Goal: Task Accomplishment & Management: Complete application form

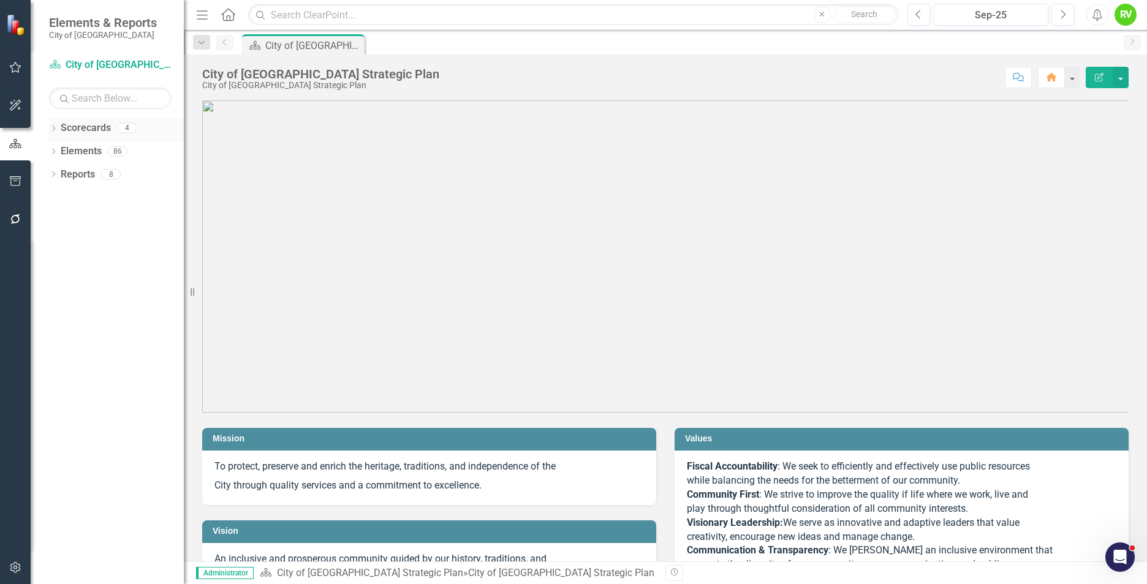
click at [57, 127] on icon "Dropdown" at bounding box center [53, 129] width 9 height 7
click at [94, 152] on link "City of [GEOGRAPHIC_DATA] Strategic Plan" at bounding box center [125, 152] width 116 height 14
click at [61, 153] on icon "Dropdown" at bounding box center [59, 150] width 9 height 7
click at [112, 149] on link "City of [GEOGRAPHIC_DATA] Strategic Plan" at bounding box center [125, 152] width 116 height 14
click at [123, 153] on link "City of [GEOGRAPHIC_DATA] Strategic Plan" at bounding box center [125, 152] width 116 height 14
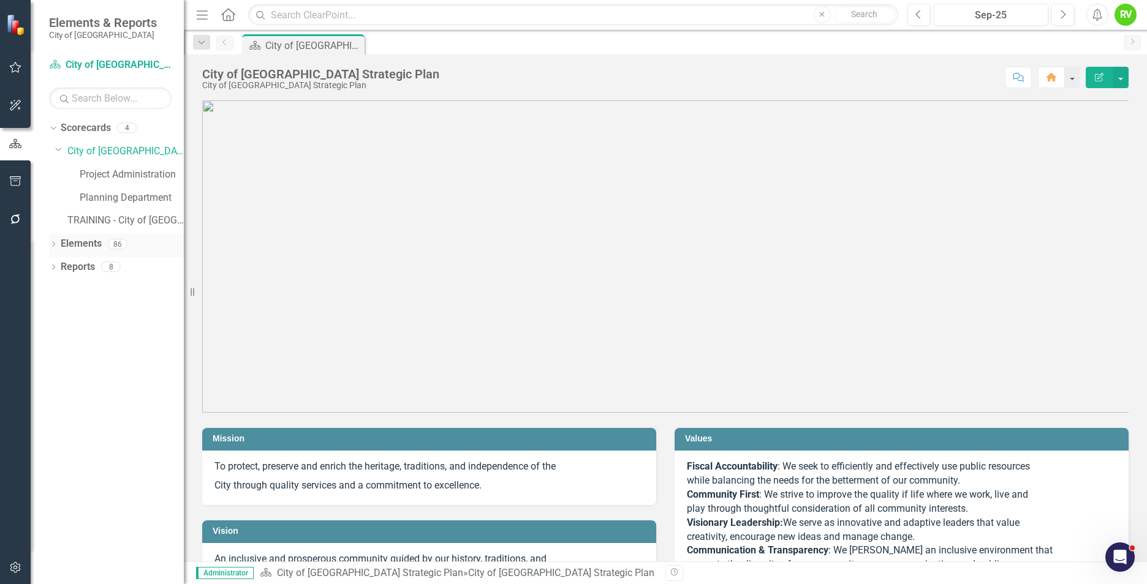
click at [83, 241] on link "Elements" at bounding box center [81, 244] width 41 height 14
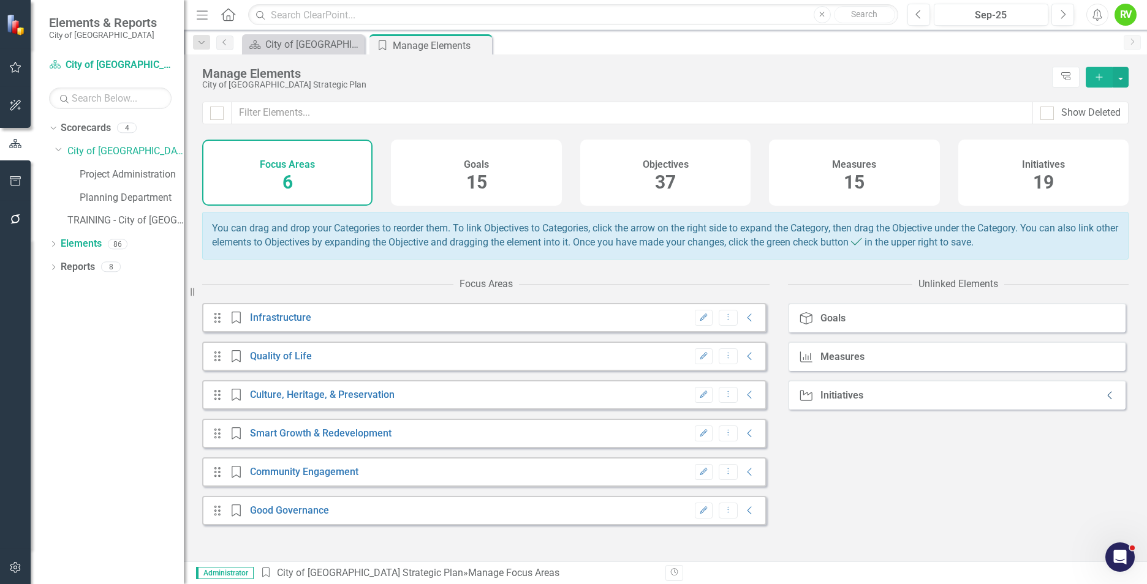
click at [1104, 401] on icon "Collapse" at bounding box center [1110, 396] width 12 height 10
click at [1047, 399] on div "Initiative Initiatives Expanded" at bounding box center [957, 394] width 338 height 29
click at [1083, 358] on div "Measure Measures" at bounding box center [957, 356] width 338 height 29
click at [821, 363] on div "Measures" at bounding box center [842, 357] width 44 height 11
click at [835, 333] on div "Goal Goals" at bounding box center [957, 317] width 338 height 29
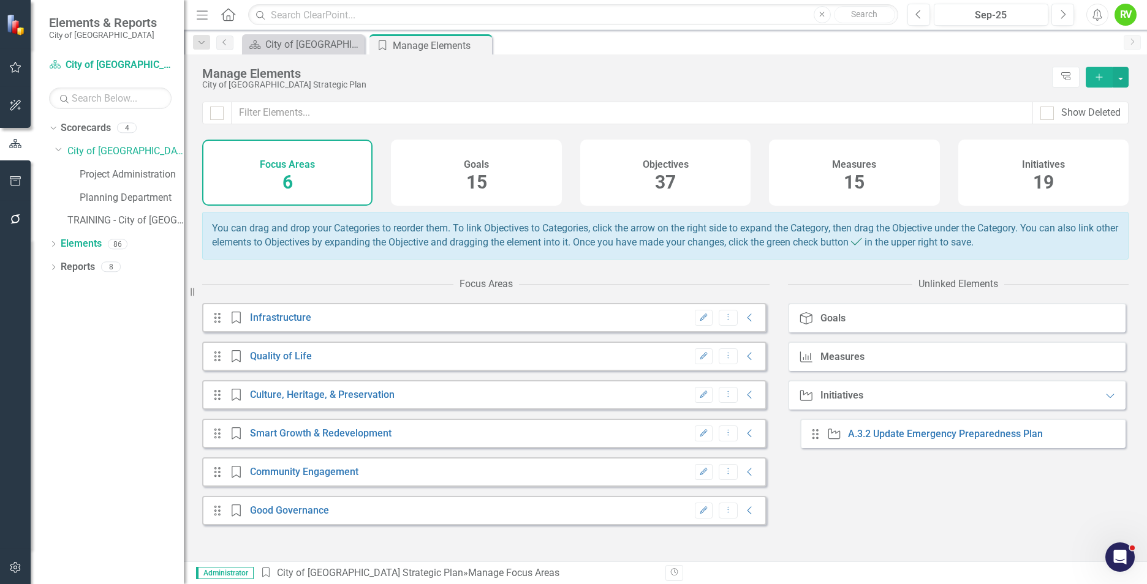
click at [831, 401] on div "Initiatives" at bounding box center [841, 395] width 43 height 11
click at [878, 477] on div "Goal Goals Measure Measures Initiative Initiatives Expanded Drag Initiative A.3…" at bounding box center [958, 432] width 341 height 258
click at [873, 439] on link "A.3.2 Update Emergency Preparedness Plan" at bounding box center [945, 434] width 195 height 12
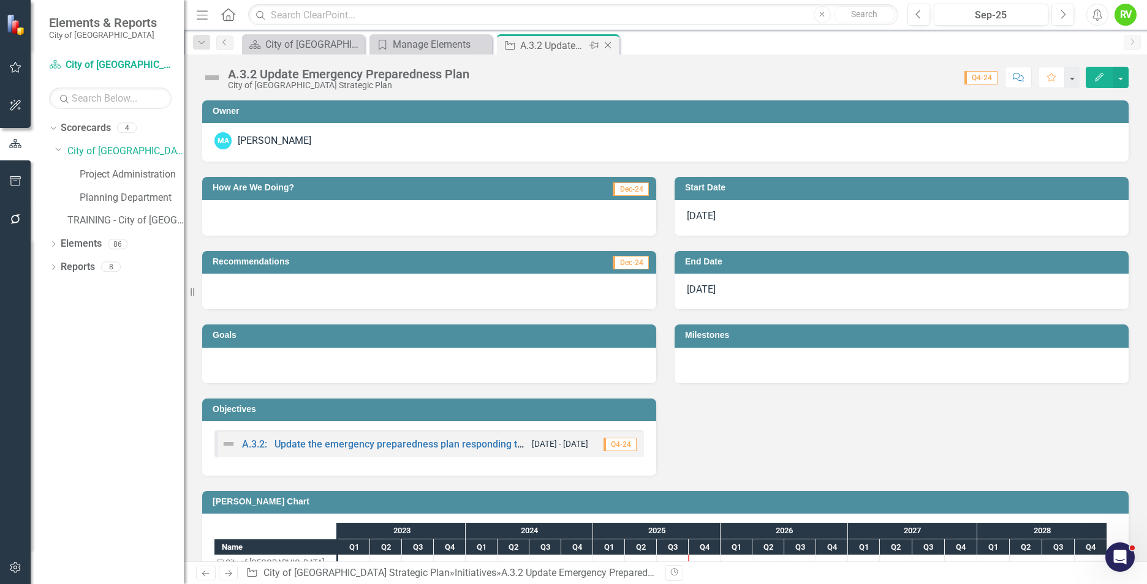
click at [611, 50] on div "Close" at bounding box center [608, 45] width 15 height 15
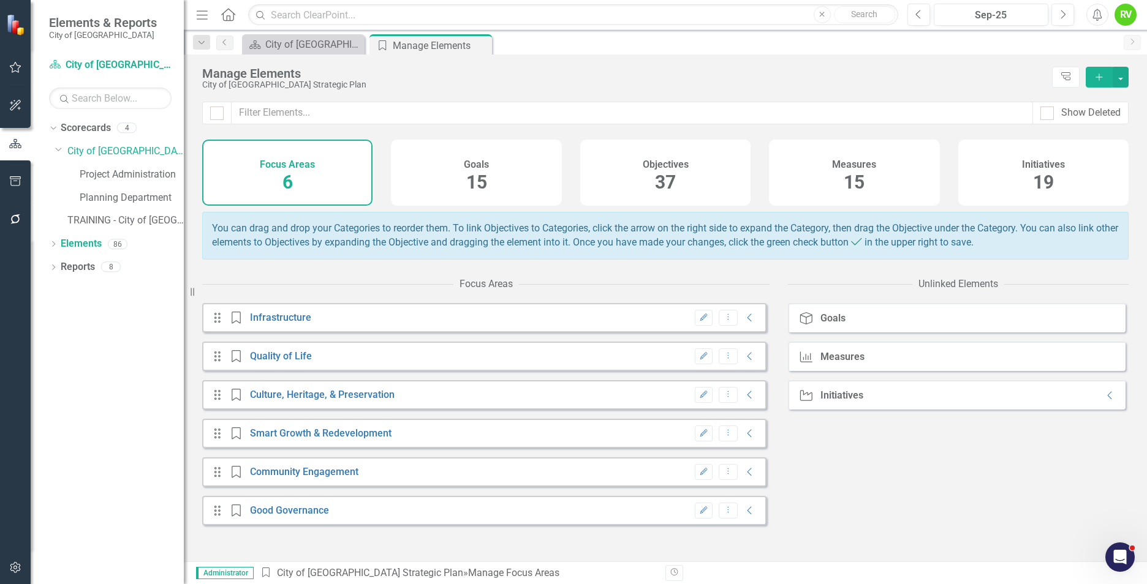
click at [1051, 172] on span "19" at bounding box center [1043, 182] width 21 height 21
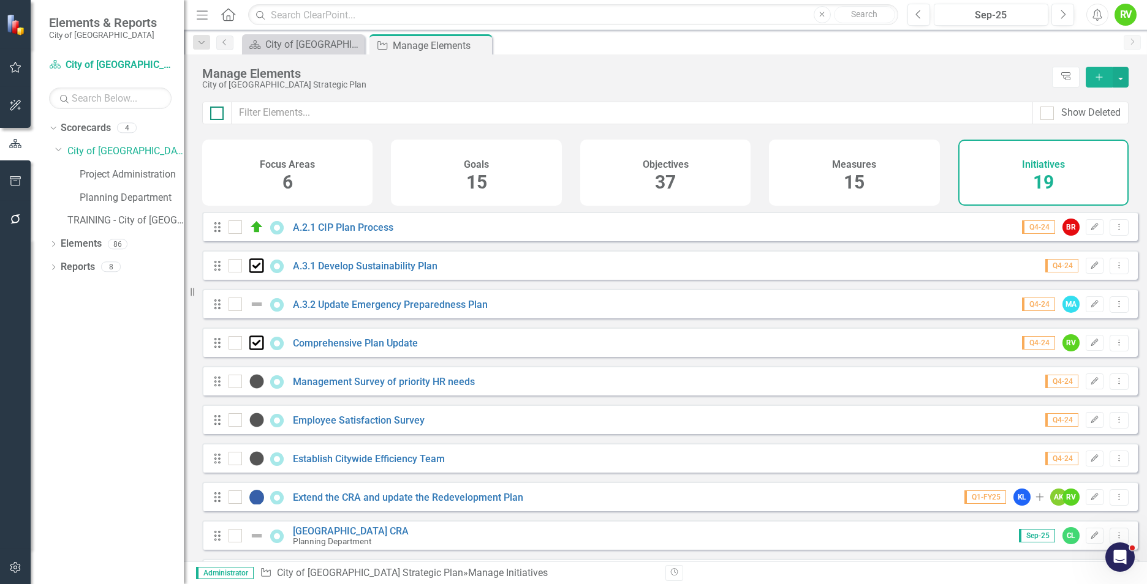
click at [216, 112] on input "checkbox" at bounding box center [214, 111] width 8 height 8
checkbox input "true"
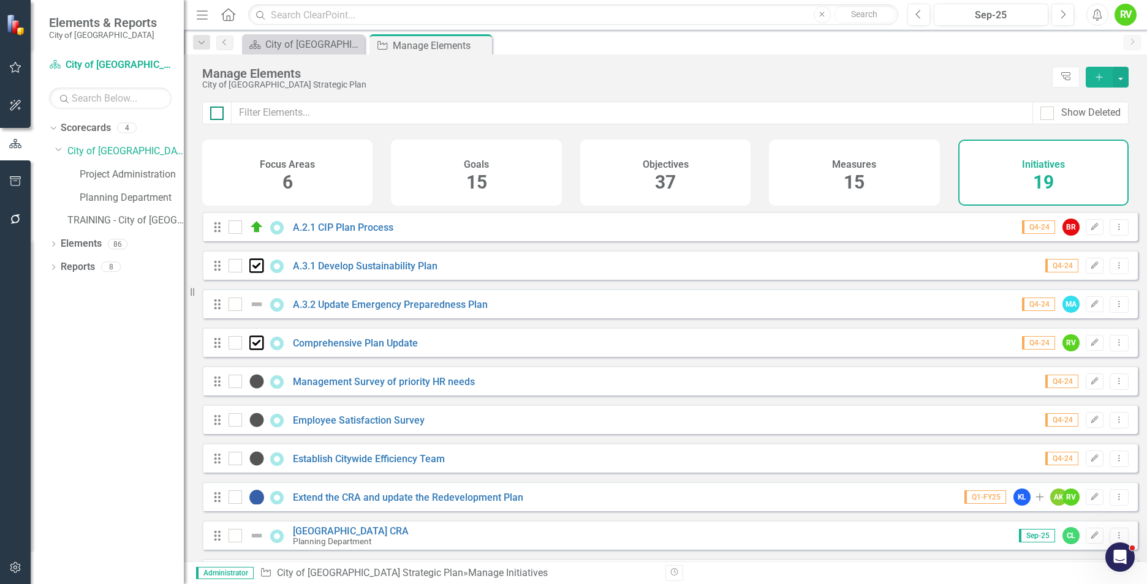
checkbox input "true"
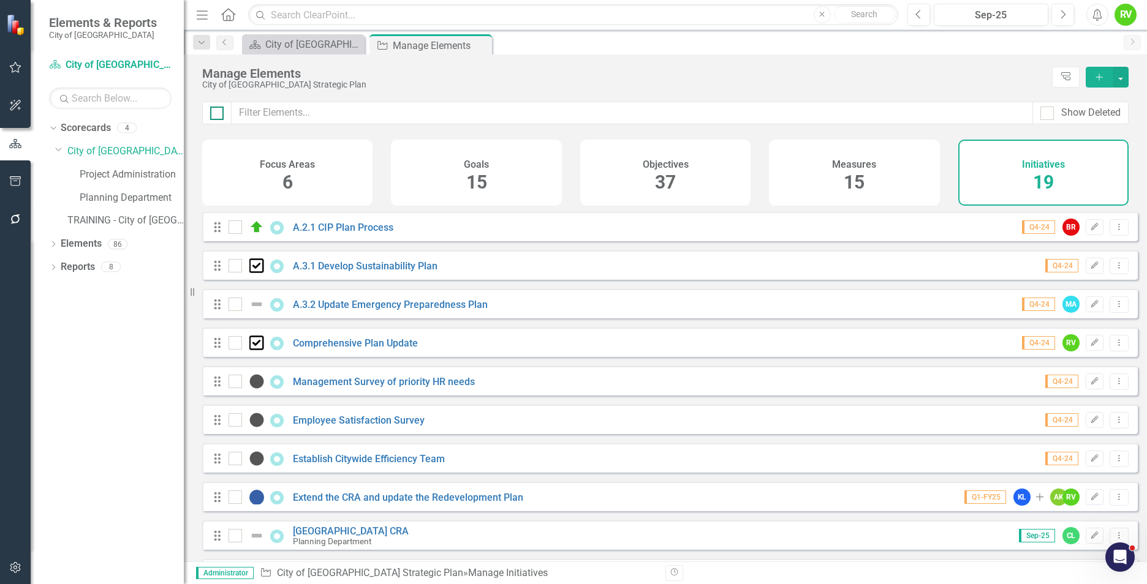
checkbox input "true"
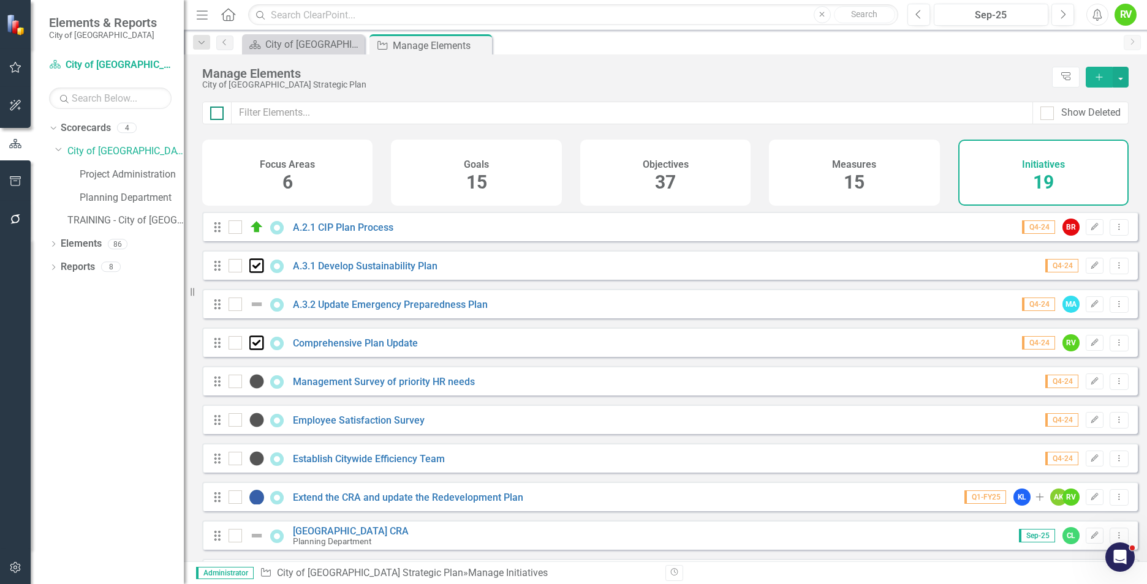
checkbox input "true"
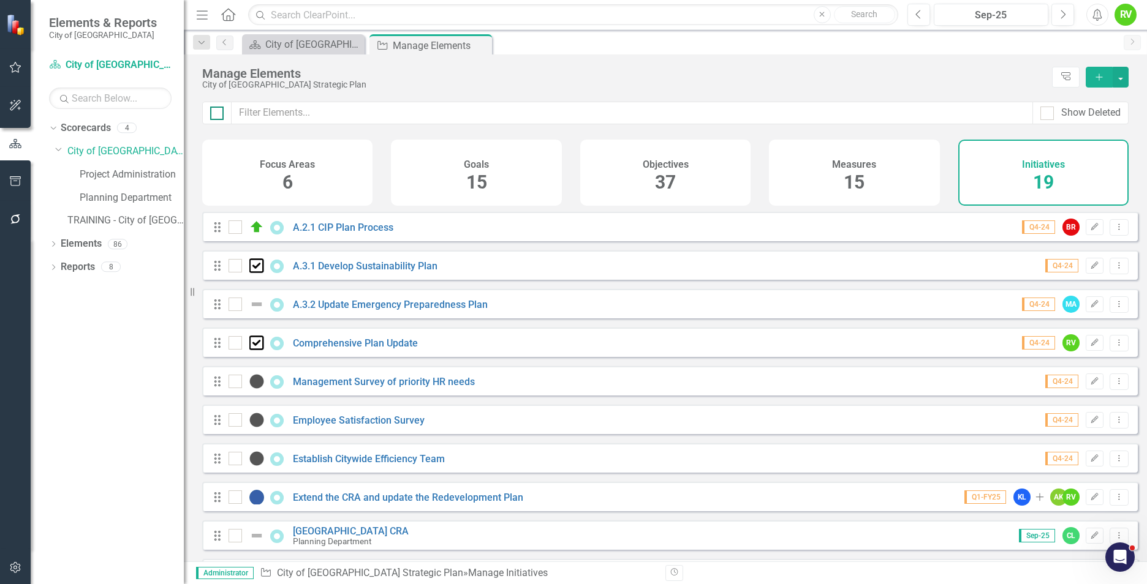
checkbox input "true"
click at [216, 112] on input "checkbox" at bounding box center [214, 111] width 8 height 8
checkbox input "false"
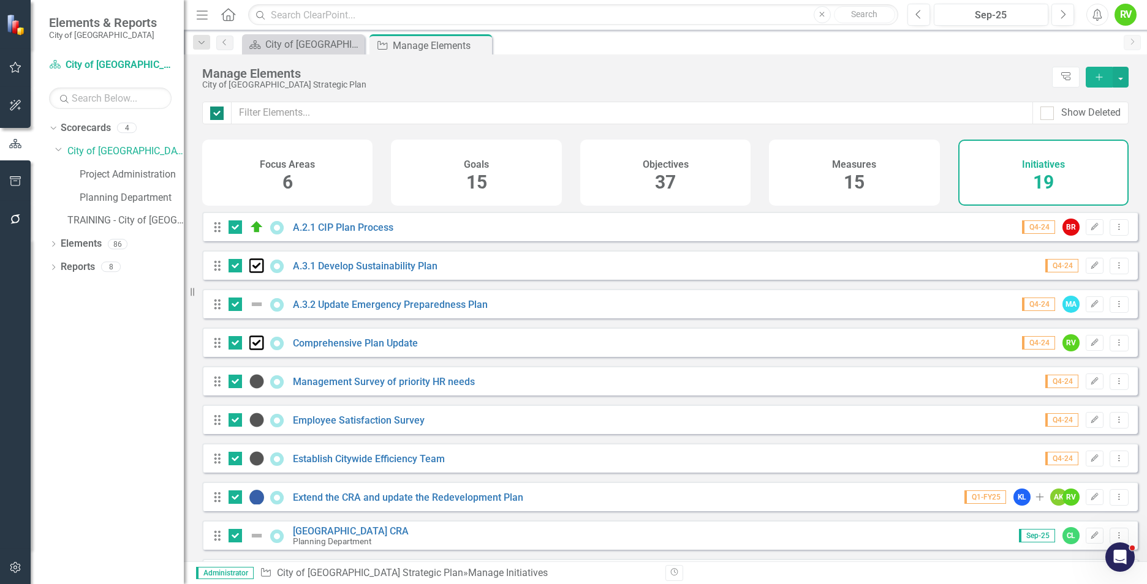
checkbox input "false"
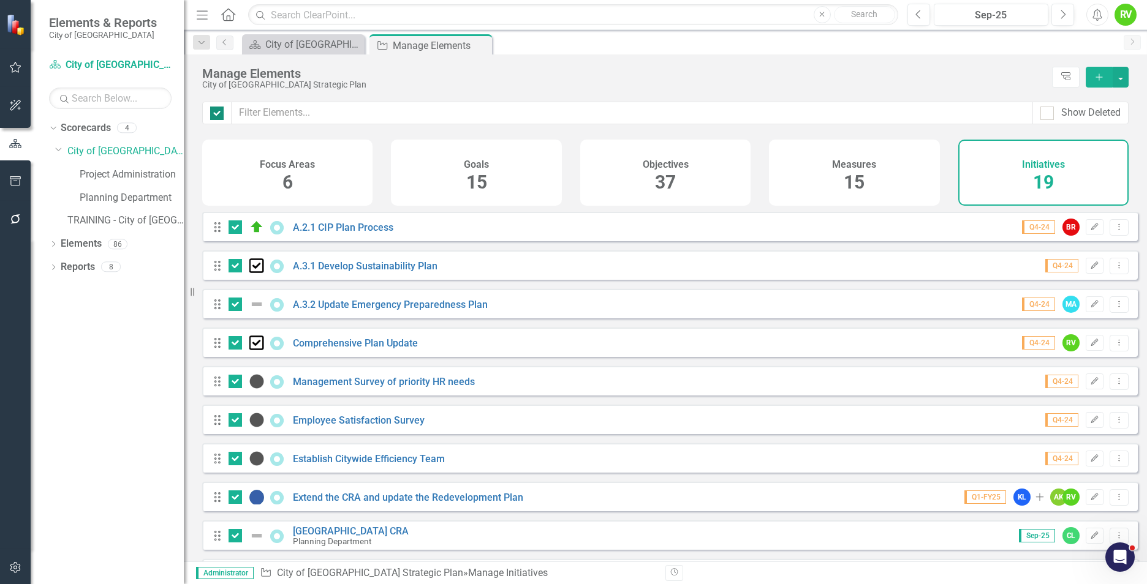
checkbox input "false"
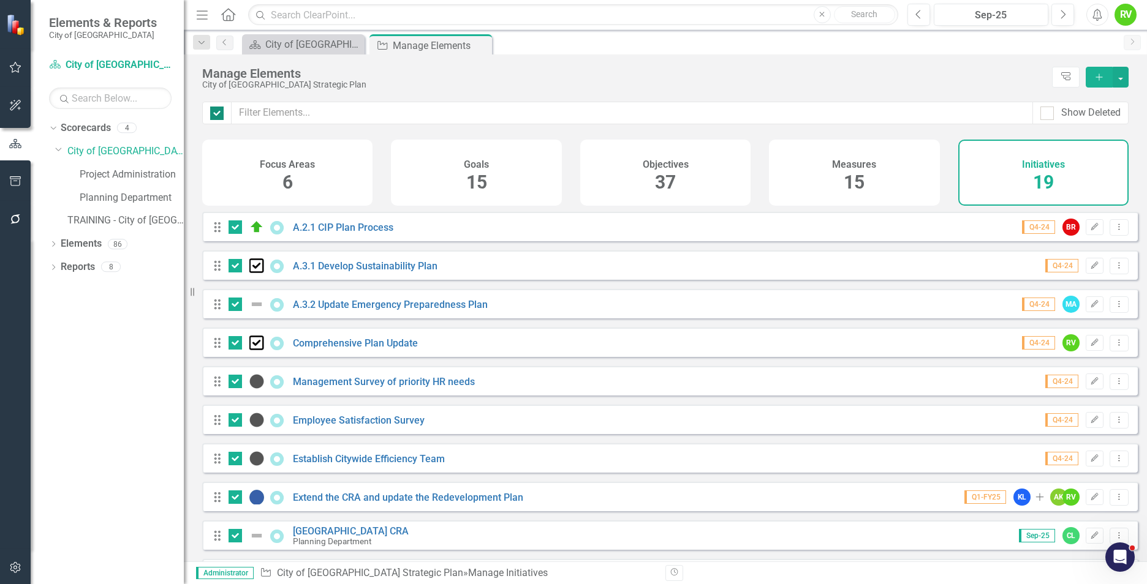
checkbox input "false"
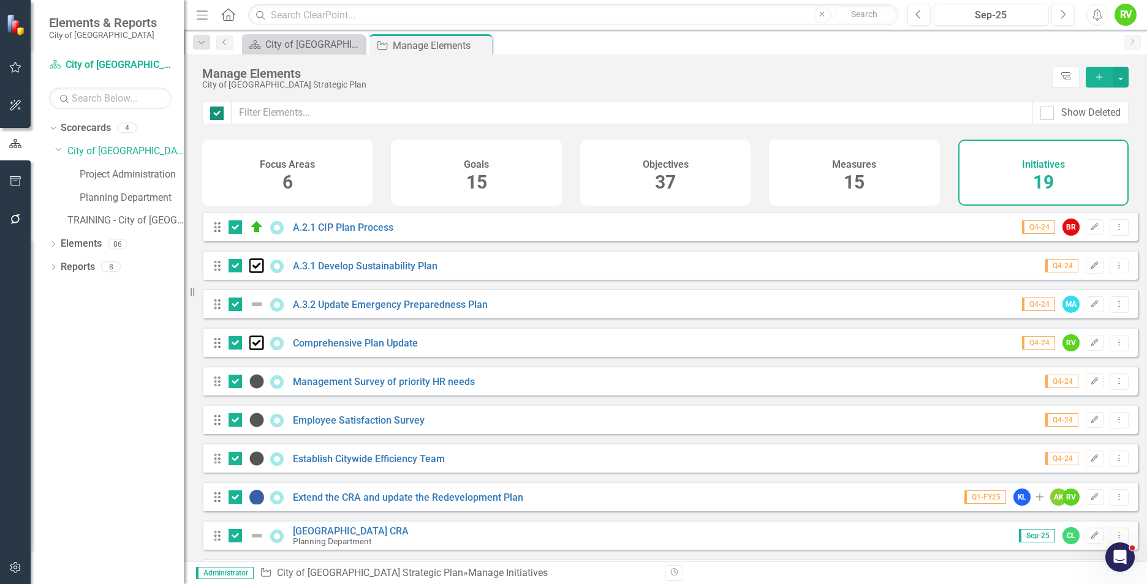
checkbox input "false"
click at [1018, 164] on div "Initiatives 19" at bounding box center [1043, 173] width 170 height 66
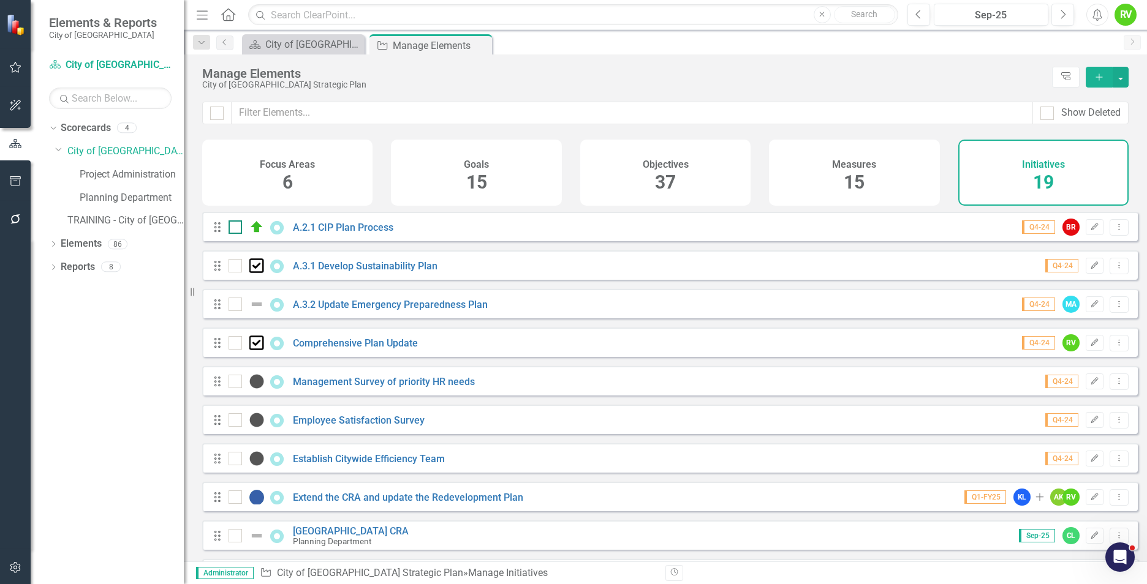
click at [235, 234] on div at bounding box center [234, 227] width 13 height 13
click at [235, 228] on input "checkbox" at bounding box center [232, 225] width 8 height 8
checkbox input "true"
click at [233, 280] on div "Drag A.3.1 Develop Sustainability Plan Q4-24 Edit Dropdown Menu" at bounding box center [669, 265] width 935 height 29
click at [235, 273] on div at bounding box center [234, 265] width 13 height 13
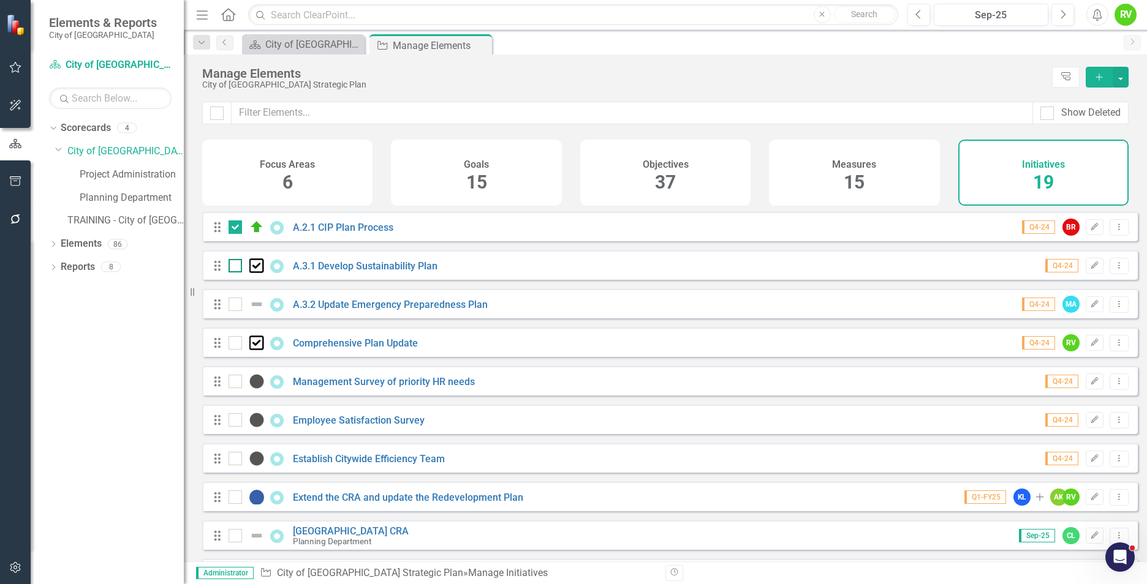
click at [235, 267] on input "checkbox" at bounding box center [232, 263] width 8 height 8
checkbox input "true"
click at [236, 311] on div at bounding box center [234, 304] width 13 height 13
click at [236, 306] on input "checkbox" at bounding box center [232, 302] width 8 height 8
checkbox input "true"
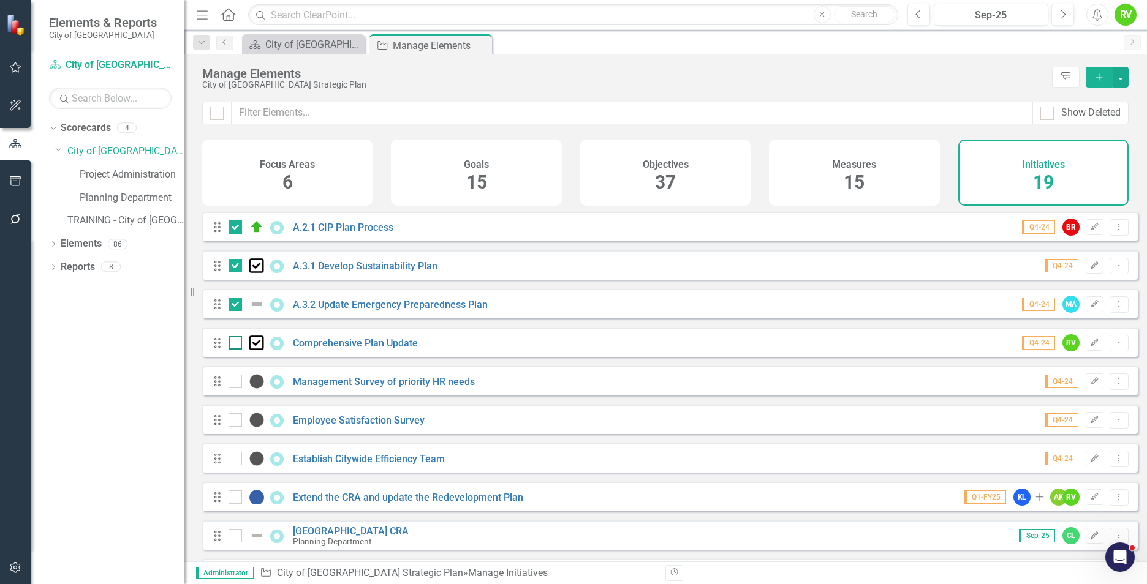
click at [232, 344] on input "checkbox" at bounding box center [232, 340] width 8 height 8
checkbox input "true"
click at [236, 234] on div at bounding box center [234, 227] width 13 height 13
click at [236, 228] on input "checkbox" at bounding box center [232, 225] width 8 height 8
checkbox input "false"
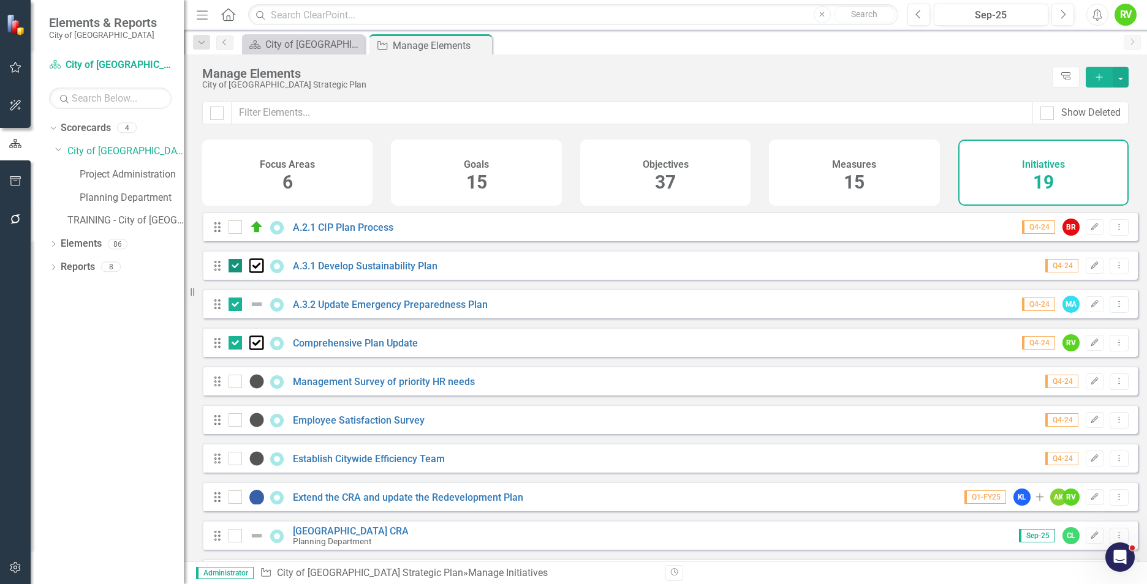
click at [236, 272] on div at bounding box center [234, 265] width 13 height 13
click at [236, 267] on input "checkbox" at bounding box center [232, 263] width 8 height 8
checkbox input "false"
click at [238, 311] on div at bounding box center [234, 304] width 13 height 13
click at [236, 306] on input "checkbox" at bounding box center [232, 302] width 8 height 8
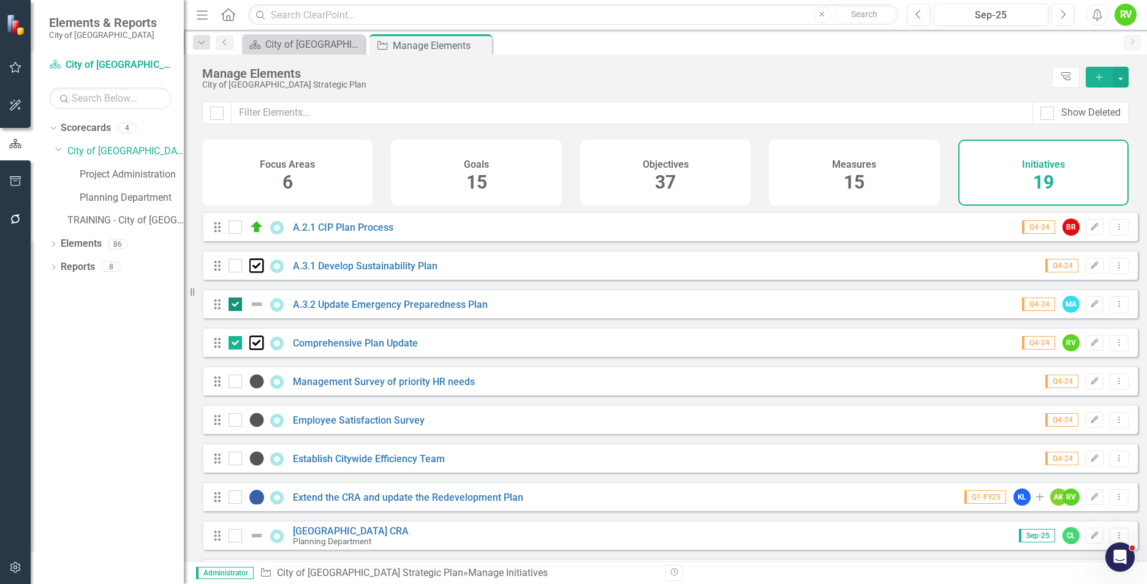
checkbox input "false"
click at [232, 344] on input "checkbox" at bounding box center [232, 340] width 8 height 8
checkbox input "false"
click at [542, 83] on div "City of [GEOGRAPHIC_DATA] Strategic Plan" at bounding box center [623, 84] width 843 height 9
click at [1097, 80] on icon "Add" at bounding box center [1098, 77] width 11 height 9
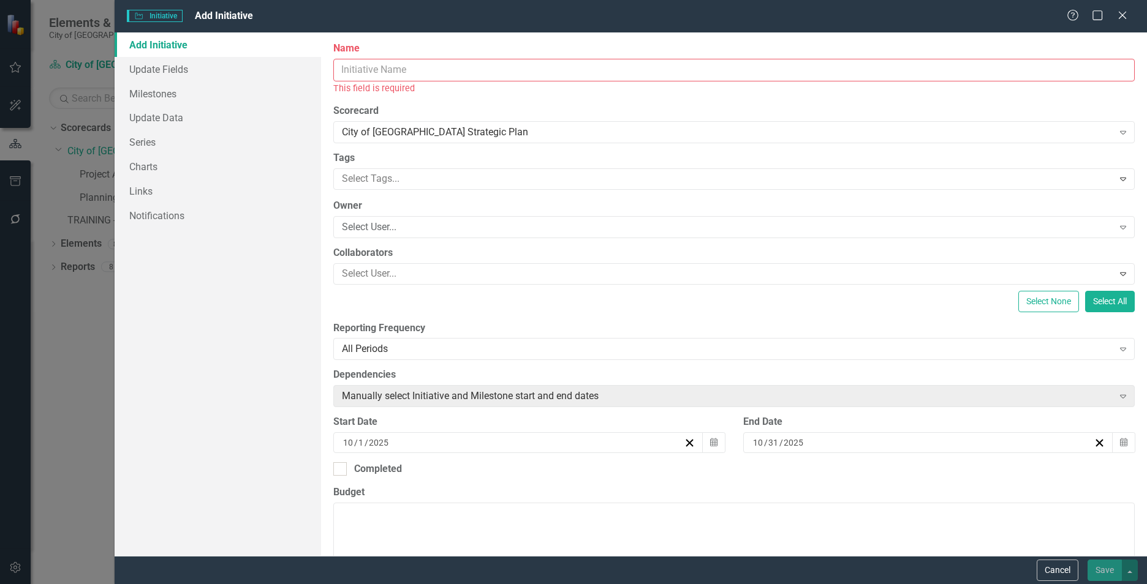
click at [362, 73] on input "Name" at bounding box center [733, 70] width 801 height 23
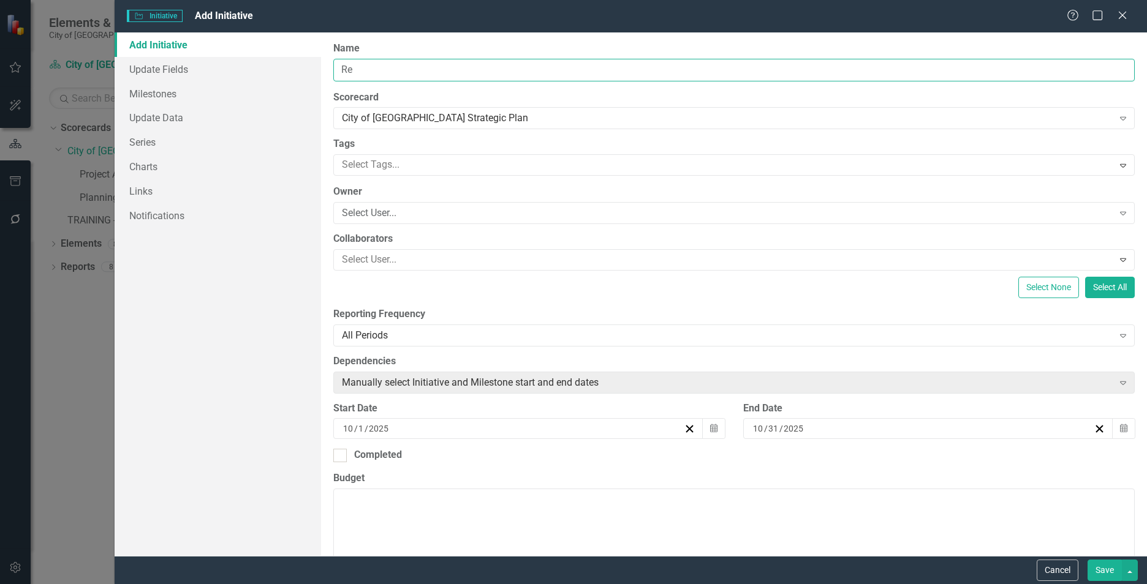
type input "R"
type input "Test 10022025"
click at [380, 164] on div at bounding box center [724, 165] width 775 height 17
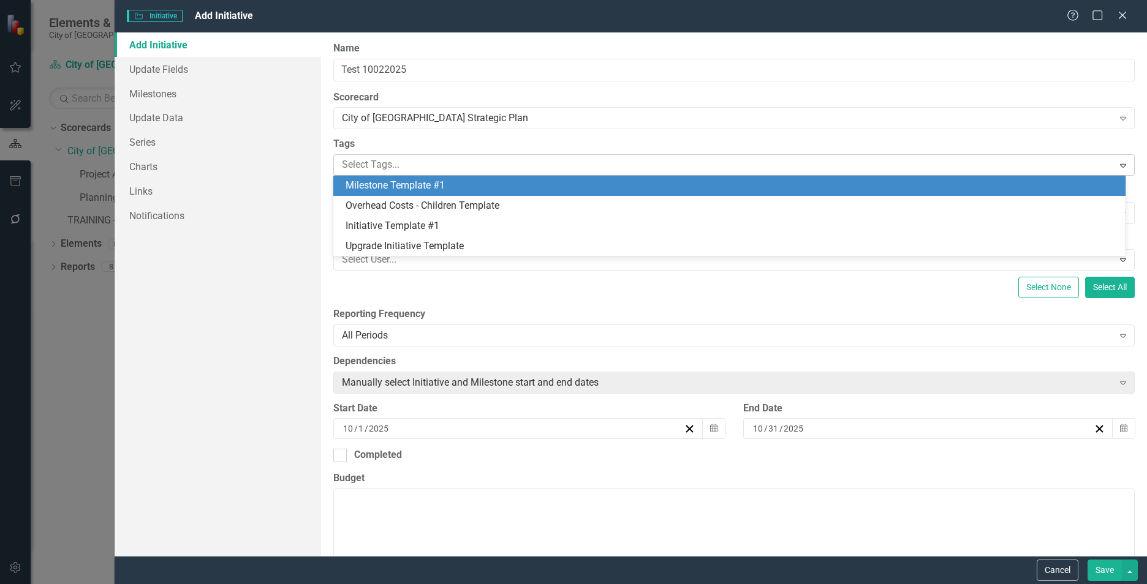
click at [397, 163] on div at bounding box center [724, 165] width 775 height 17
click at [1098, 170] on div at bounding box center [724, 165] width 775 height 17
click at [367, 159] on div at bounding box center [724, 165] width 775 height 17
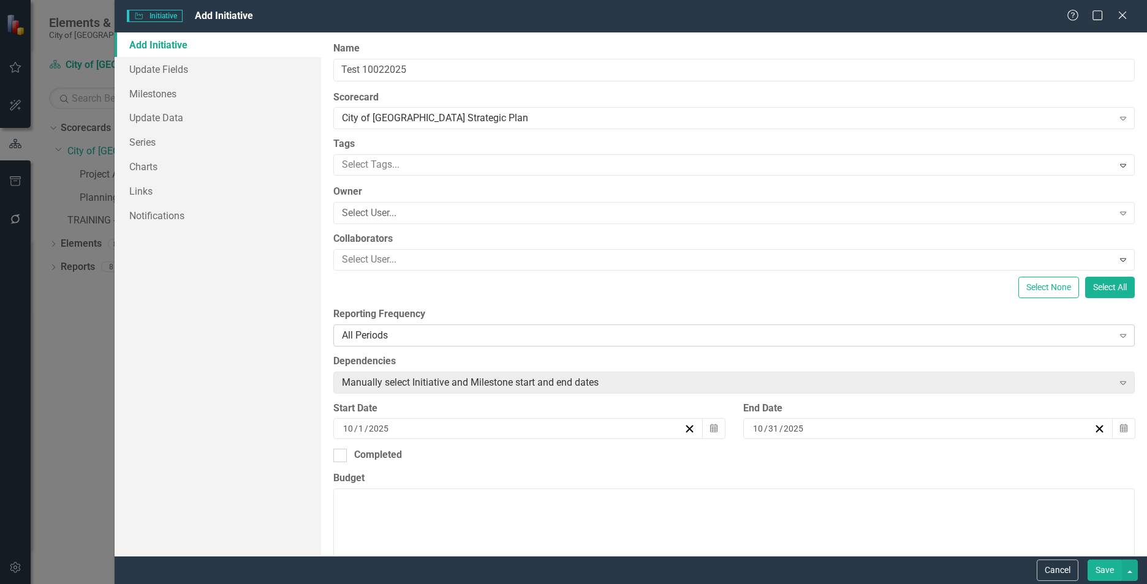
click at [414, 339] on div "All Periods" at bounding box center [727, 335] width 771 height 14
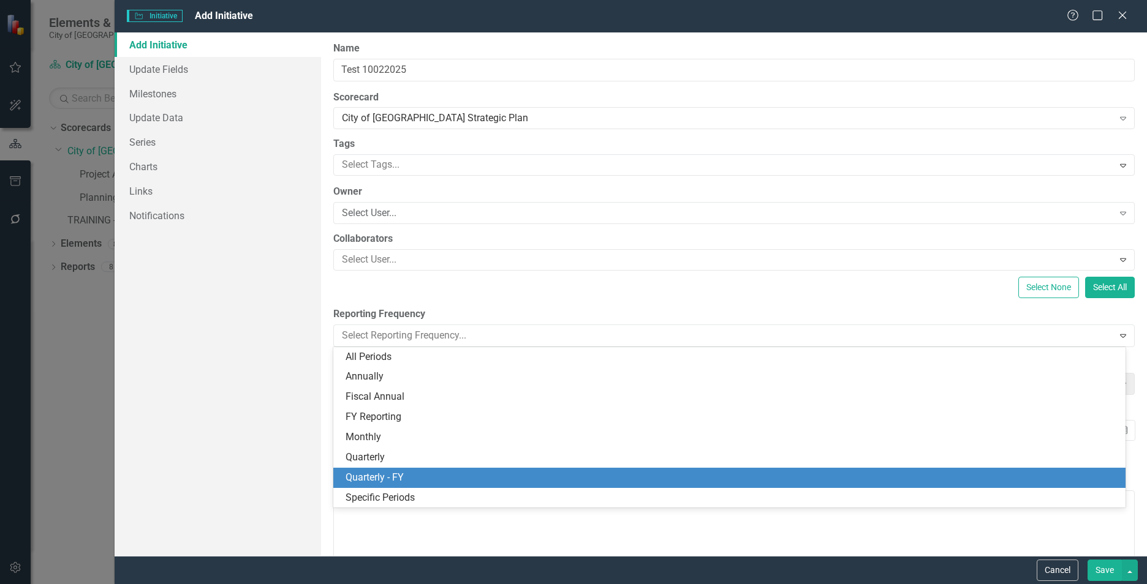
click at [390, 480] on div "Quarterly - FY" at bounding box center [731, 478] width 772 height 14
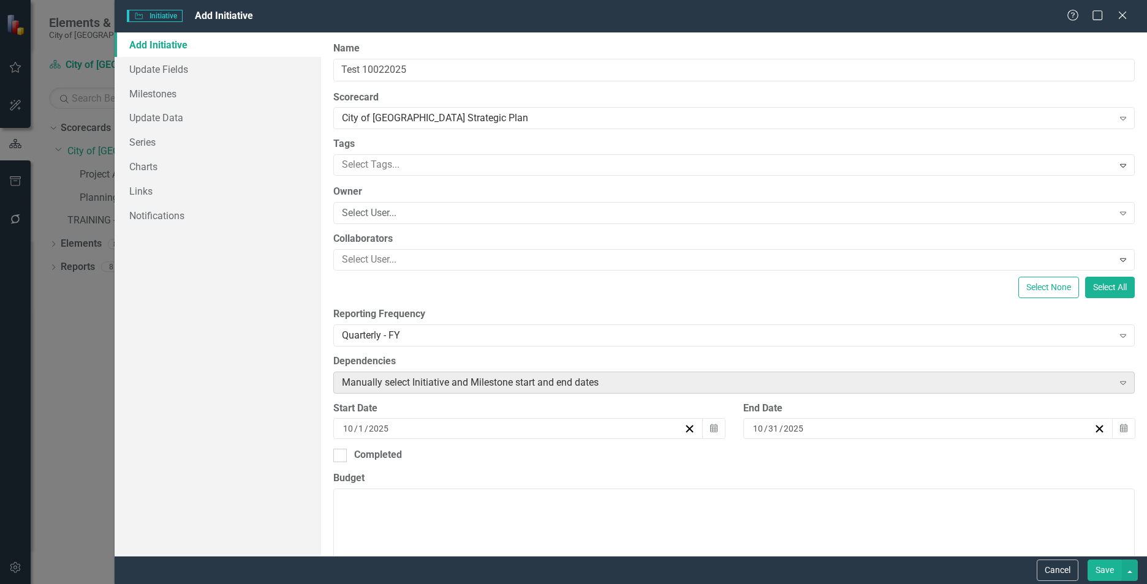
click at [621, 387] on div "Manually select Initiative and Milestone start and end dates" at bounding box center [727, 382] width 771 height 14
click at [1117, 383] on icon "Expand" at bounding box center [1123, 383] width 12 height 10
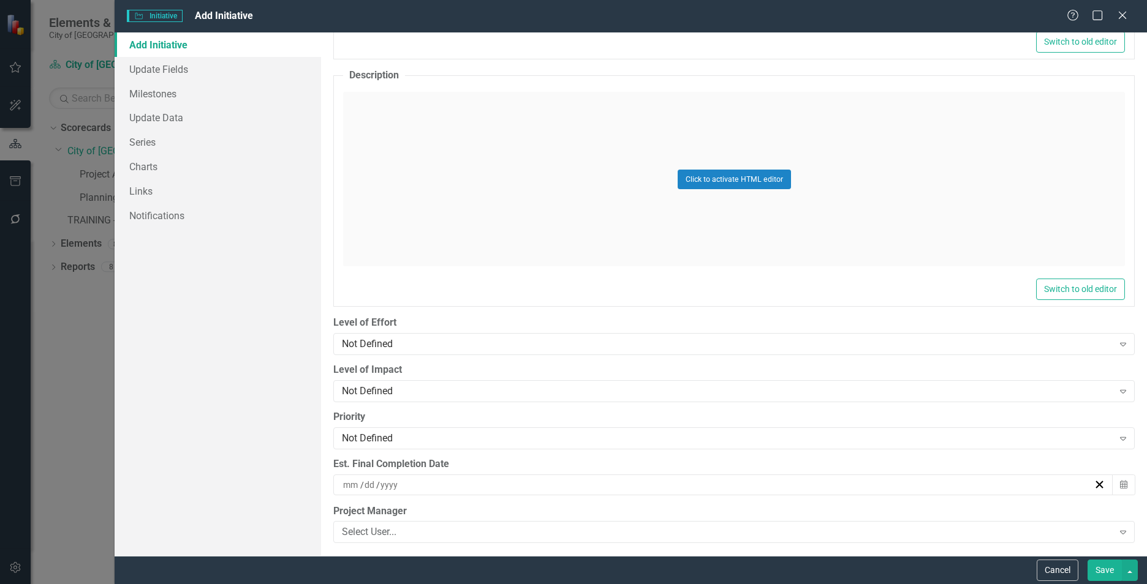
scroll to position [829, 0]
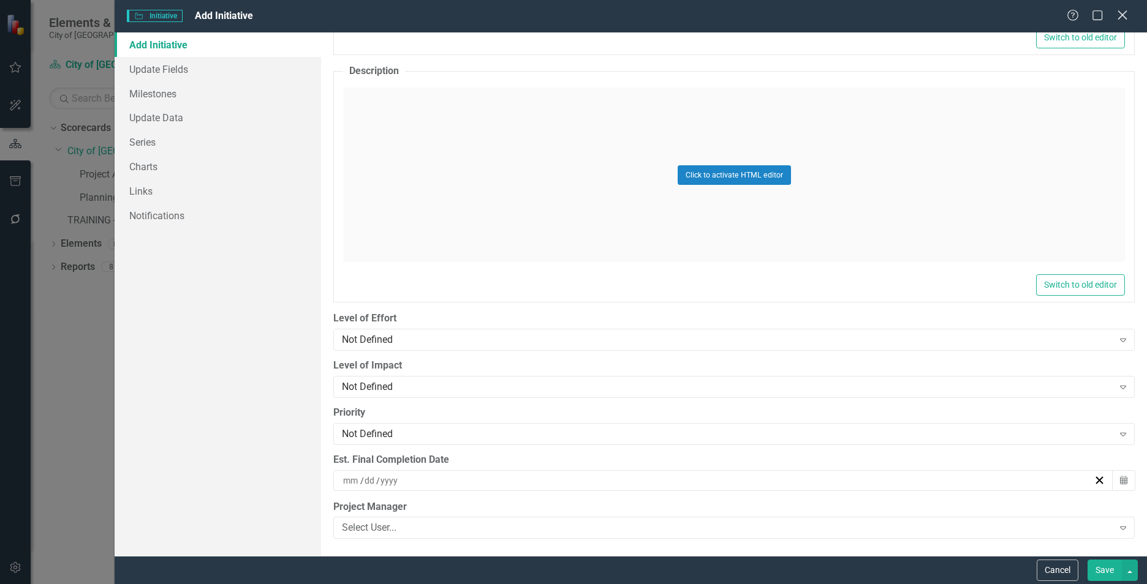
click at [1122, 10] on icon "Close" at bounding box center [1121, 15] width 15 height 12
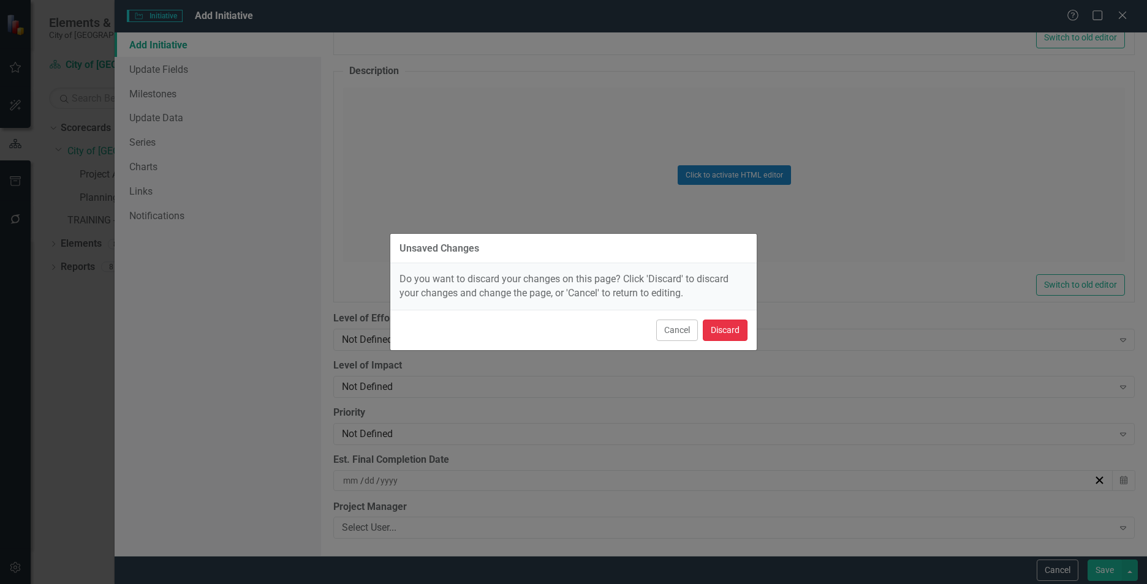
click at [714, 336] on button "Discard" at bounding box center [725, 330] width 45 height 21
